Goal: Task Accomplishment & Management: Complete application form

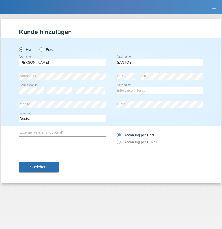
type input "SANTOS"
select select "PT"
select select "C"
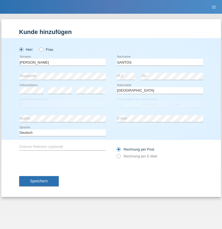
select select "26"
select select "12"
select select "2013"
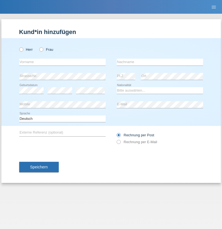
radio input "true"
click at [62, 62] on input "text" at bounding box center [62, 62] width 86 height 7
type input "Jörg"
click at [160, 62] on input "text" at bounding box center [160, 62] width 86 height 7
type input "Traksel"
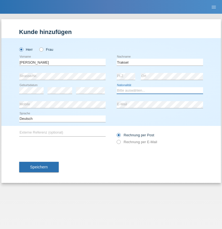
select select "DE"
select select "C"
select select "01"
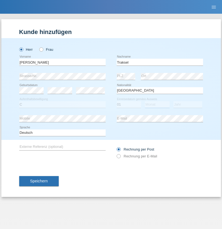
select select "07"
select select "2008"
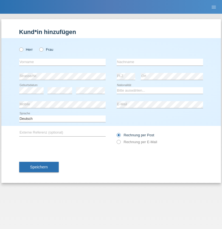
radio input "true"
click at [62, 62] on input "text" at bounding box center [62, 62] width 86 height 7
type input "Asia"
click at [160, 62] on input "text" at bounding box center [160, 62] width 86 height 7
type input "Riva"
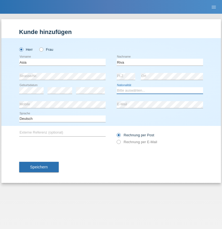
select select "IT"
select select "C"
select select "01"
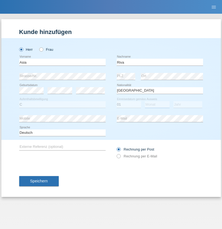
select select "06"
select select "2021"
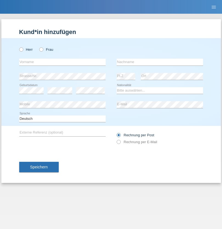
radio input "true"
click at [62, 62] on input "text" at bounding box center [62, 62] width 86 height 7
type input "Firas"
click at [160, 62] on input "text" at bounding box center [160, 62] width 86 height 7
type input "Khalil"
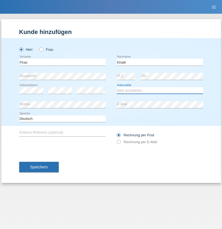
select select "IT"
select select "C"
select select "01"
select select "03"
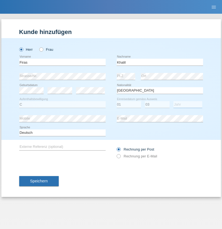
select select "2021"
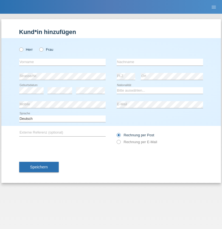
radio input "true"
click at [62, 62] on input "text" at bounding box center [62, 62] width 86 height 7
type input "Diego"
click at [160, 62] on input "text" at bounding box center [160, 62] width 86 height 7
type input "Patera"
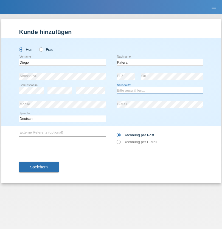
select select "CH"
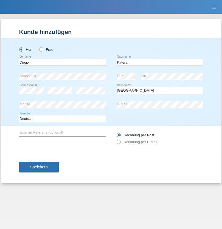
select select "en"
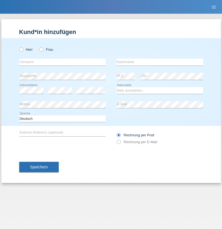
radio input "true"
click at [62, 62] on input "text" at bounding box center [62, 62] width 86 height 7
type input "Ketty"
click at [160, 62] on input "text" at bounding box center [160, 62] width 86 height 7
type input "Kalupnath"
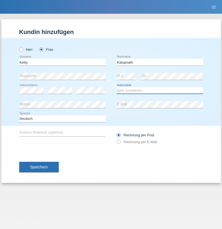
select select "CH"
radio input "true"
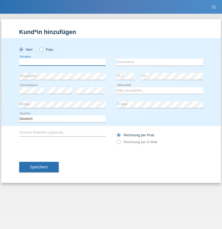
click at [62, 62] on input "text" at bounding box center [62, 62] width 86 height 7
type input "[PERSON_NAME]"
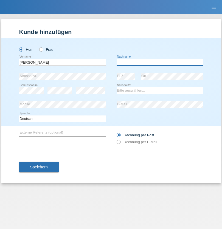
click at [160, 62] on input "text" at bounding box center [160, 62] width 86 height 7
type input "Mucha"
select select "CH"
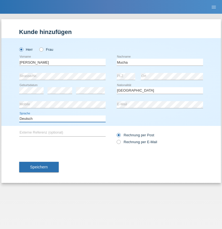
select select "en"
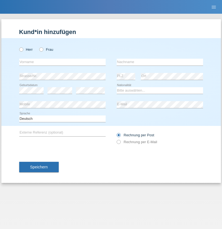
radio input "true"
click at [62, 62] on input "text" at bounding box center [62, 62] width 86 height 7
type input "Franziska"
click at [160, 62] on input "text" at bounding box center [160, 62] width 86 height 7
type input "Starke"
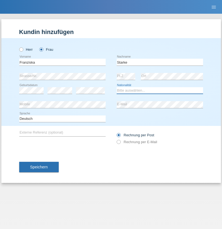
select select "DE"
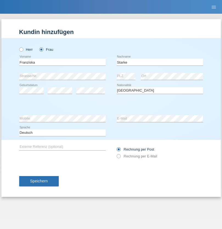
select select "C"
select select "01"
select select "03"
select select "1985"
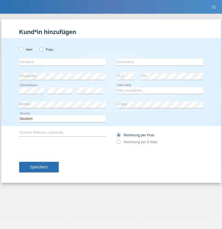
radio input "true"
click at [62, 62] on input "text" at bounding box center [62, 62] width 86 height 7
type input "[DEMOGRAPHIC_DATA]"
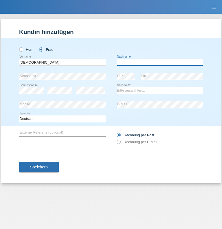
click at [160, 62] on input "text" at bounding box center [160, 62] width 86 height 7
type input "Cimbaljević"
select select "HR"
select select "C"
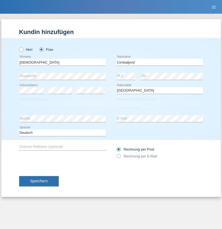
select select "13"
select select "08"
select select "2021"
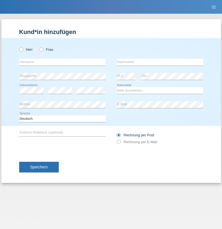
radio input "true"
click at [62, 62] on input "text" at bounding box center [62, 62] width 86 height 7
type input "Batsche"
click at [160, 62] on input "text" at bounding box center [160, 62] width 86 height 7
type input "Arifoska"
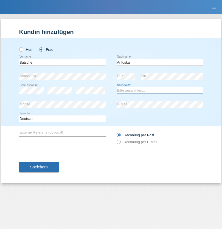
select select "CH"
radio input "true"
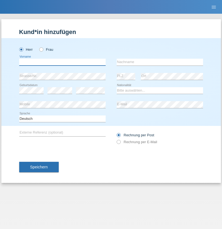
click at [62, 62] on input "text" at bounding box center [62, 62] width 86 height 7
type input "Emre"
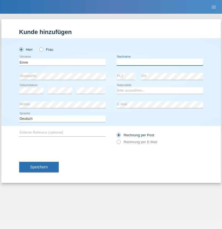
click at [160, 62] on input "text" at bounding box center [160, 62] width 86 height 7
type input "Uzun"
select select "CH"
